Goal: Task Accomplishment & Management: Complete application form

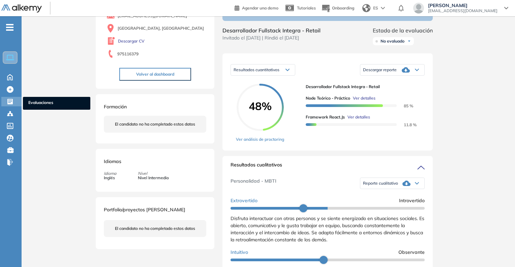
drag, startPoint x: 0, startPoint y: 0, endPoint x: 41, endPoint y: 99, distance: 107.5
click at [41, 99] on span "Evaluaciones" at bounding box center [56, 102] width 57 height 7
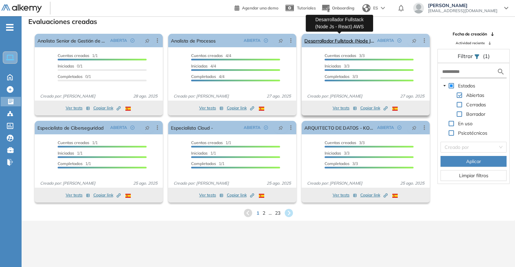
click at [345, 41] on link "Desarrollador Fullstack (Node Js - React) AWS" at bounding box center [340, 40] width 70 height 13
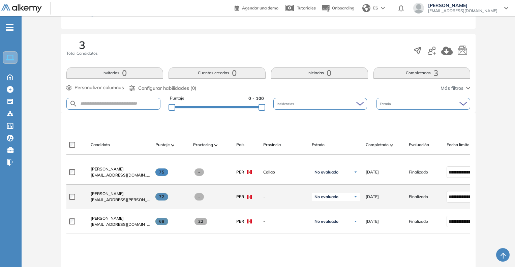
scroll to position [101, 0]
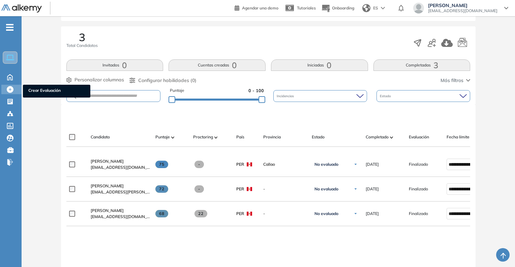
click at [39, 93] on span "Crear Evaluación" at bounding box center [56, 90] width 57 height 7
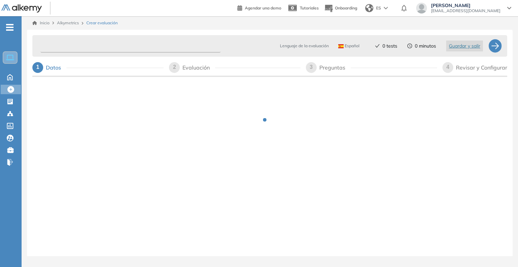
click at [84, 49] on input "text" at bounding box center [130, 45] width 180 height 13
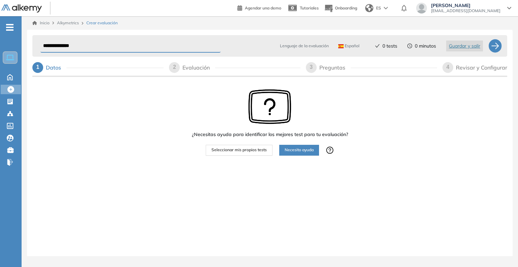
type input "**********"
click at [248, 111] on img at bounding box center [269, 106] width 43 height 35
click at [237, 149] on span "Seleccionar mis propios tests" at bounding box center [238, 150] width 55 height 6
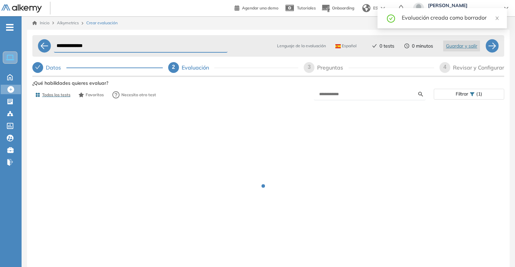
click at [345, 88] on form at bounding box center [370, 94] width 112 height 12
click at [334, 95] on input "text" at bounding box center [368, 94] width 99 height 6
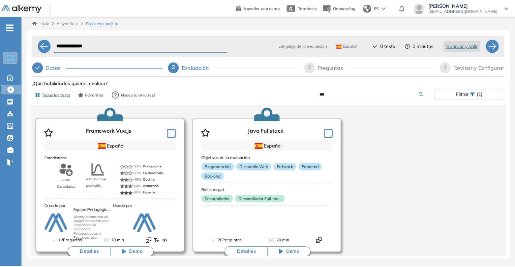
scroll to position [24, 0]
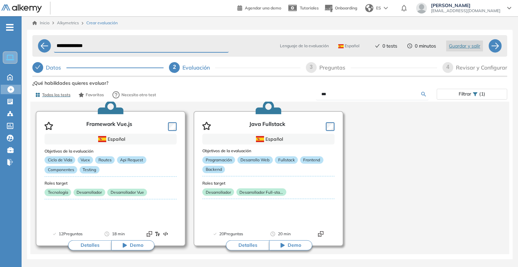
click at [90, 244] on button "Detalles" at bounding box center [89, 245] width 43 height 10
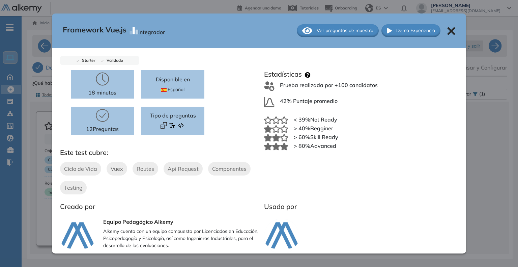
drag, startPoint x: 487, startPoint y: 94, endPoint x: 458, endPoint y: 97, distance: 29.2
click at [487, 94] on div "Framework Vue.js Integrador Ver preguntas de muestra Demo Experiencia Starter V…" at bounding box center [269, 190] width 475 height 224
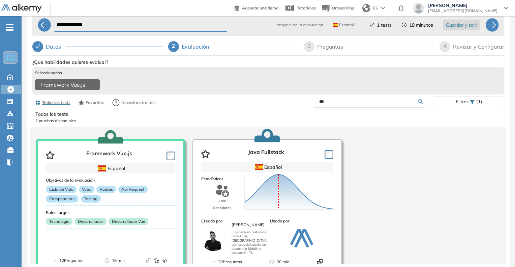
scroll to position [0, 0]
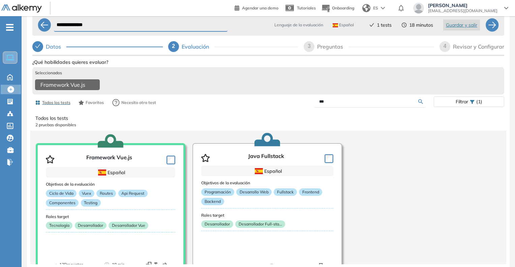
drag, startPoint x: 331, startPoint y: 104, endPoint x: 310, endPoint y: 102, distance: 22.0
click at [310, 102] on div "***" at bounding box center [351, 102] width 166 height 12
type input "**********"
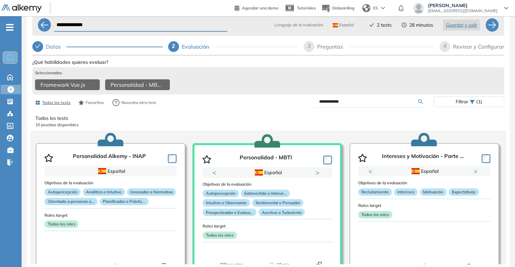
click at [308, 46] on span "3" at bounding box center [309, 46] width 3 height 6
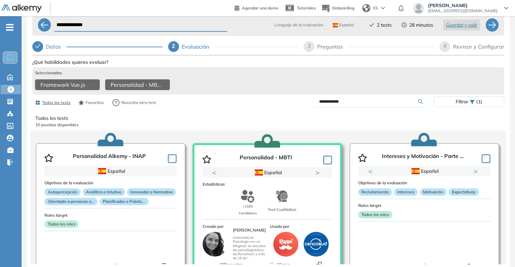
select select "*****"
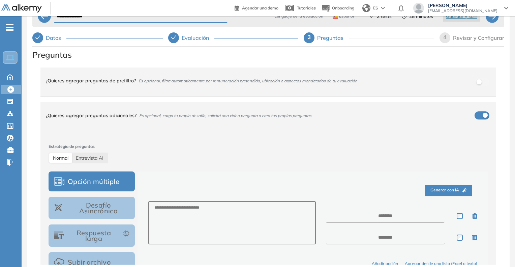
click at [457, 38] on div "Revisar y Configurar" at bounding box center [478, 37] width 51 height 11
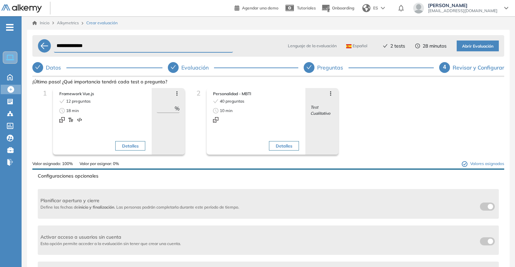
click at [473, 49] on span "Abrir Evaluación" at bounding box center [477, 46] width 31 height 6
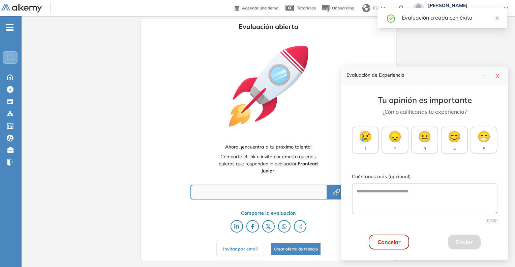
type input "**********"
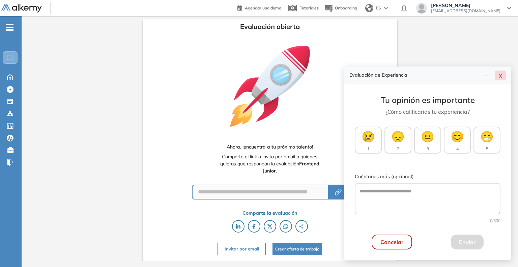
click at [502, 79] on icon "close" at bounding box center [500, 75] width 5 height 5
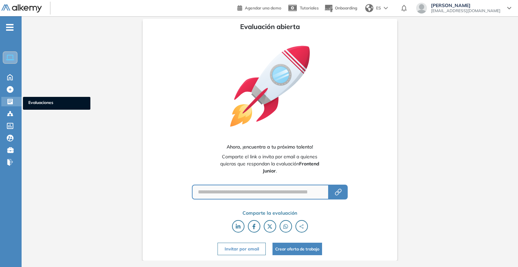
click at [8, 99] on icon at bounding box center [10, 101] width 7 height 7
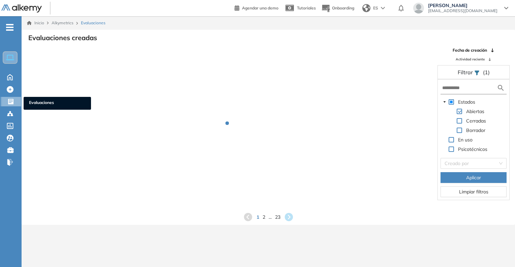
click at [36, 100] on span "Evaluaciones" at bounding box center [57, 102] width 57 height 7
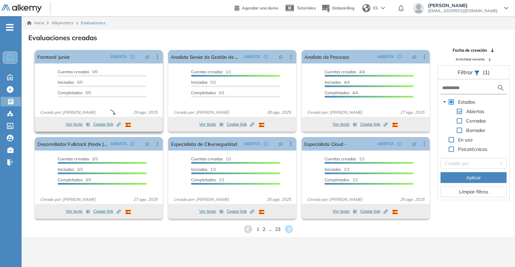
click at [119, 123] on icon "Created by potrace 1.16, written by [PERSON_NAME] [DATE]-[DATE]" at bounding box center [119, 124] width 4 height 4
click at [36, 115] on span "Candidatos" at bounding box center [56, 115] width 57 height 7
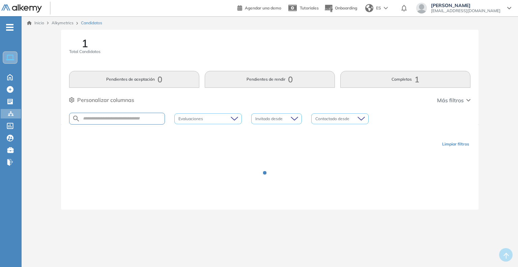
click at [108, 121] on div at bounding box center [117, 119] width 96 height 12
click at [108, 119] on input "text" at bounding box center [122, 118] width 84 height 5
type input "*****"
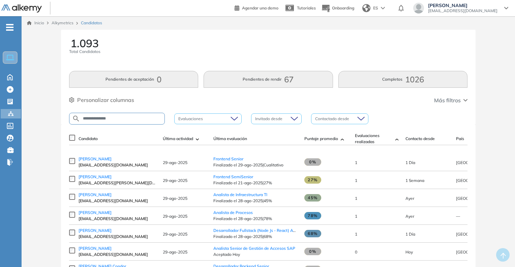
type input "**********"
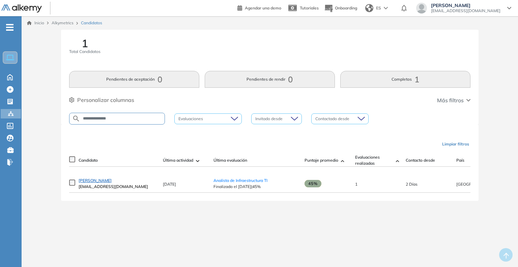
click at [112, 182] on span "[PERSON_NAME]" at bounding box center [95, 180] width 33 height 5
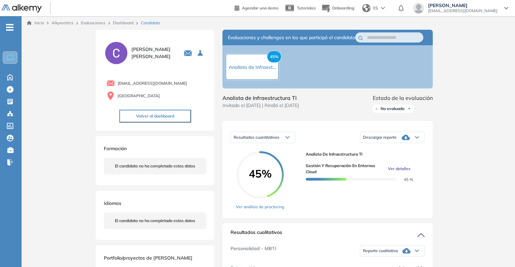
click at [400, 172] on span "Ver detalles" at bounding box center [399, 169] width 23 height 6
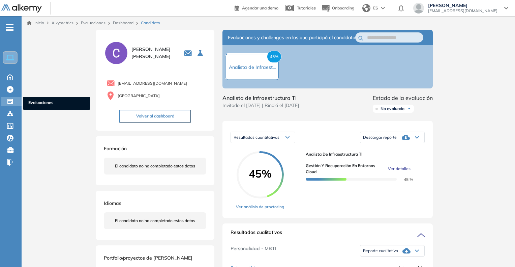
click at [41, 100] on span "Evaluaciones" at bounding box center [56, 102] width 57 height 7
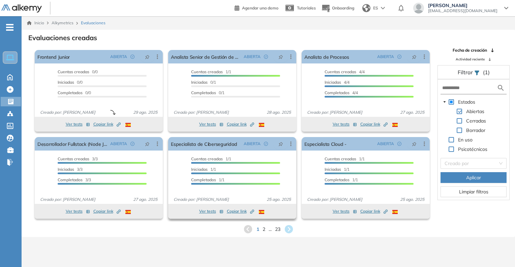
click at [252, 210] on icon "button" at bounding box center [253, 210] width 3 height 3
